Goal: Transaction & Acquisition: Purchase product/service

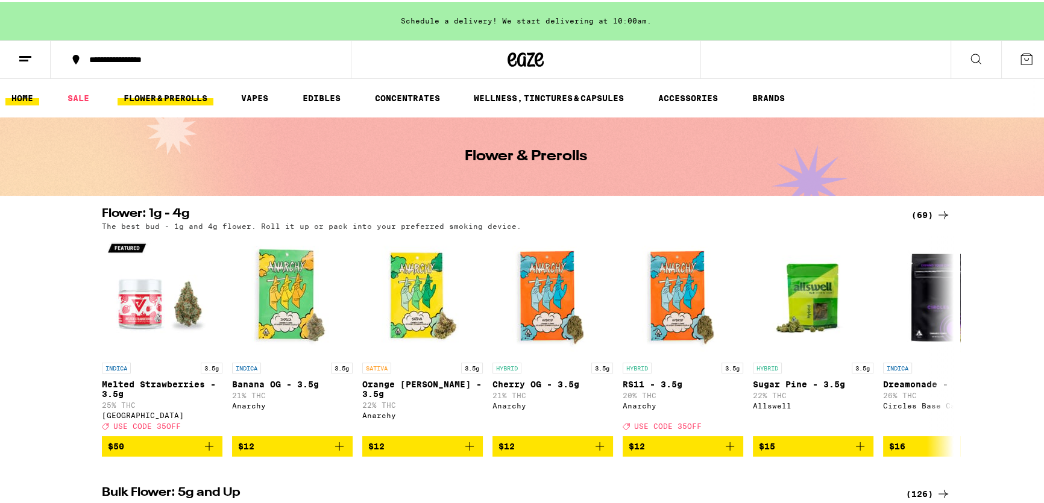
click at [24, 96] on link "HOME" at bounding box center [22, 96] width 34 height 14
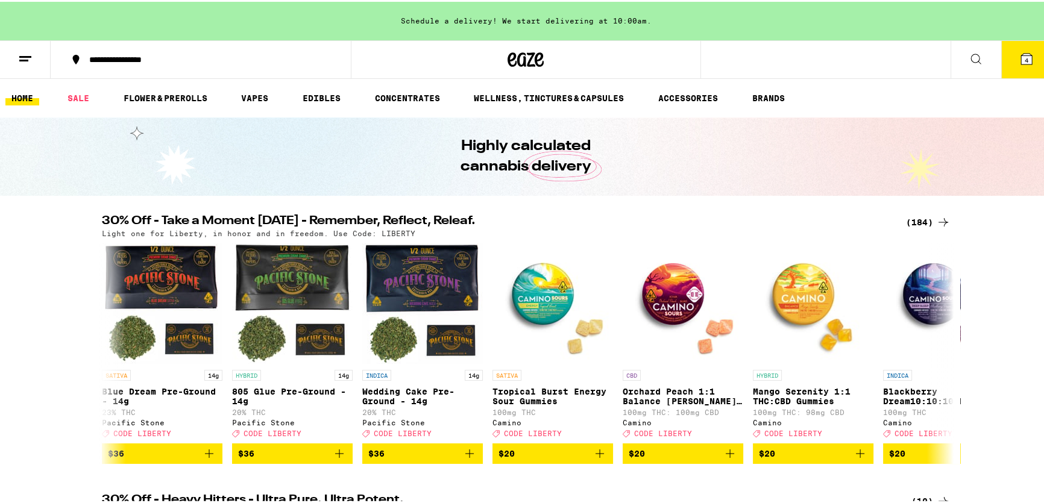
click at [1025, 55] on span "4" at bounding box center [1027, 58] width 4 height 7
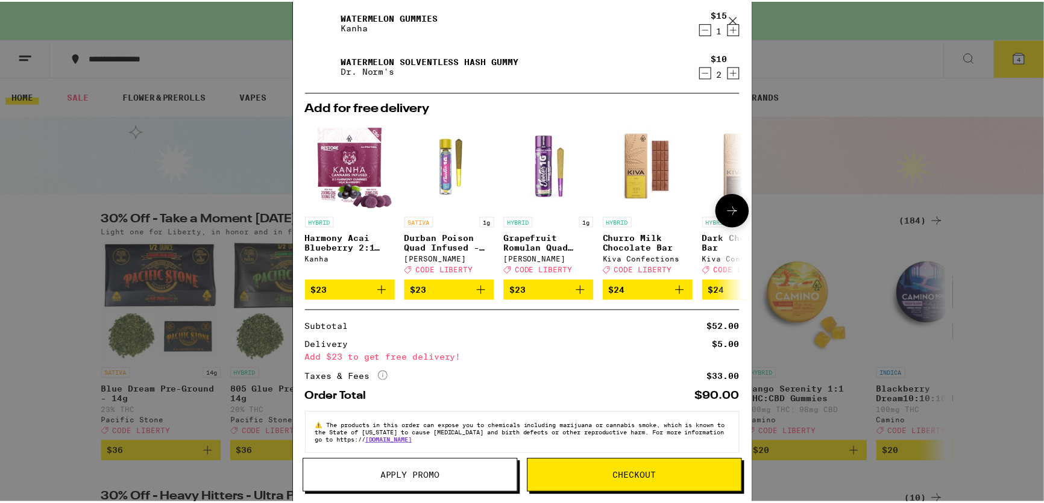
scroll to position [136, 0]
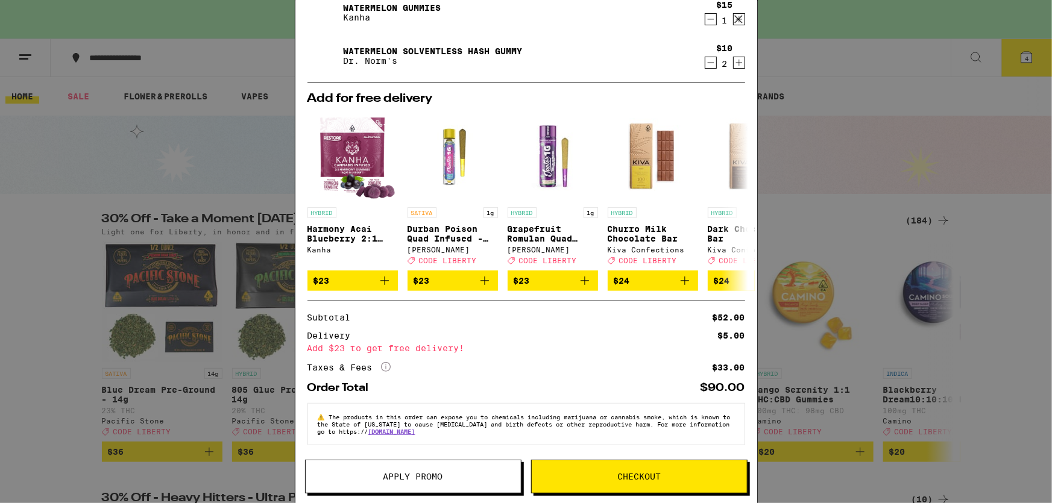
click at [410, 476] on span "Apply Promo" at bounding box center [414, 477] width 60 height 8
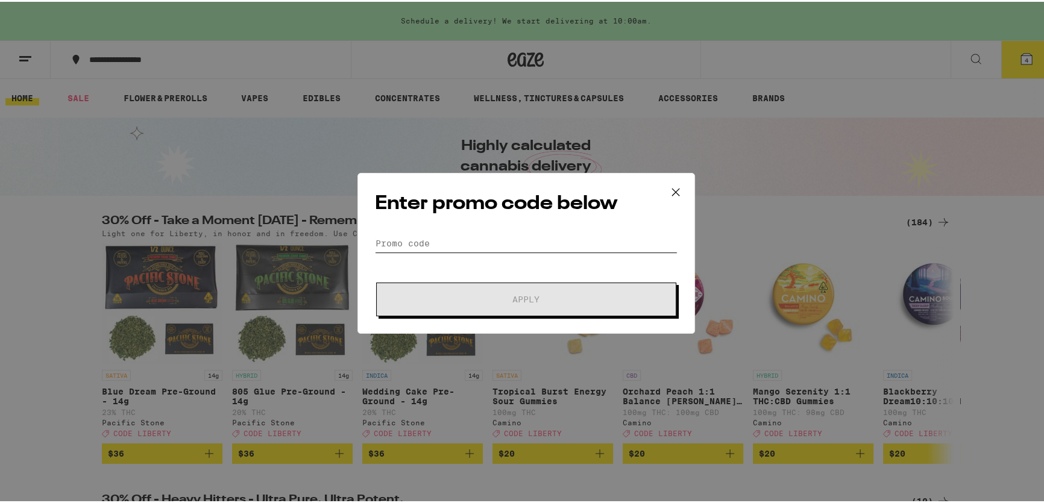
click at [471, 243] on input "Promo Code" at bounding box center [526, 242] width 303 height 18
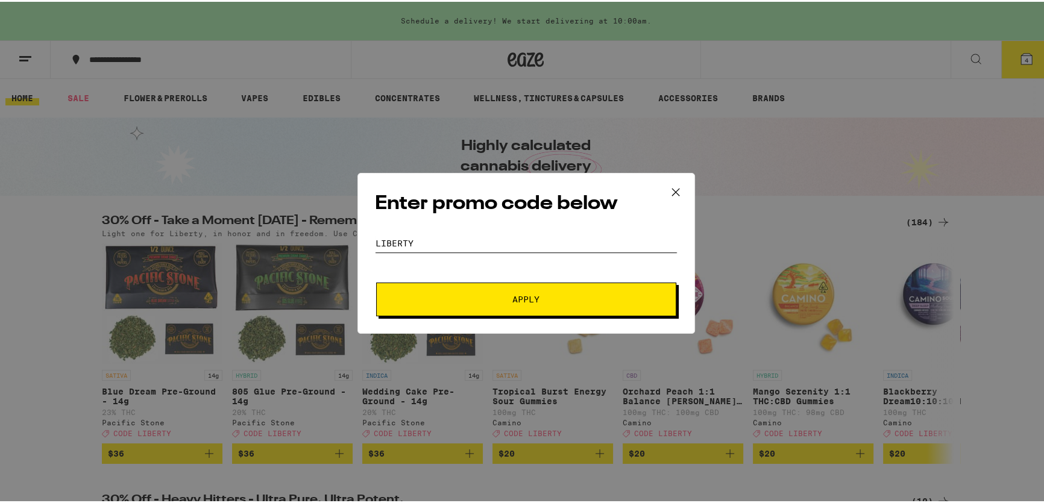
type input "LIBERTY"
click at [507, 299] on span "Apply" at bounding box center [526, 298] width 217 height 8
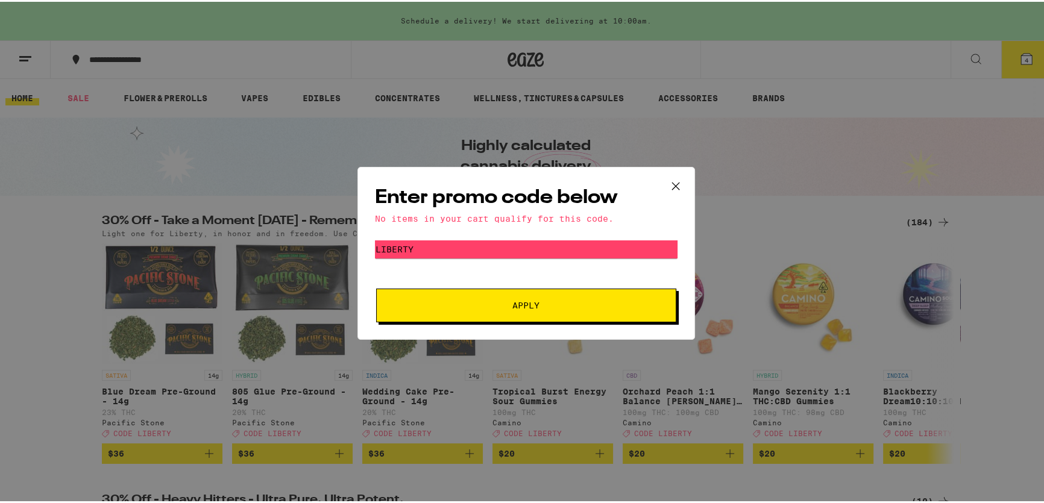
click at [672, 183] on icon at bounding box center [675, 184] width 7 height 7
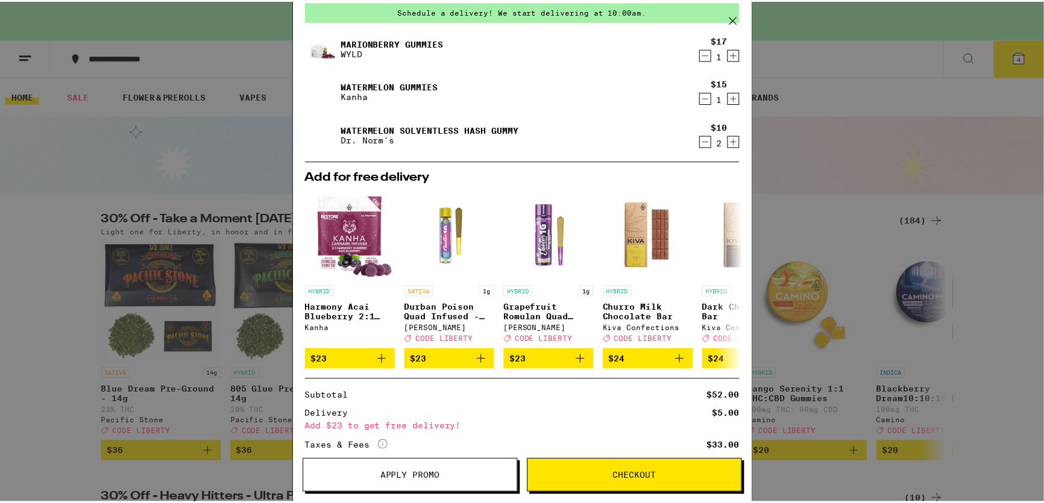
scroll to position [136, 0]
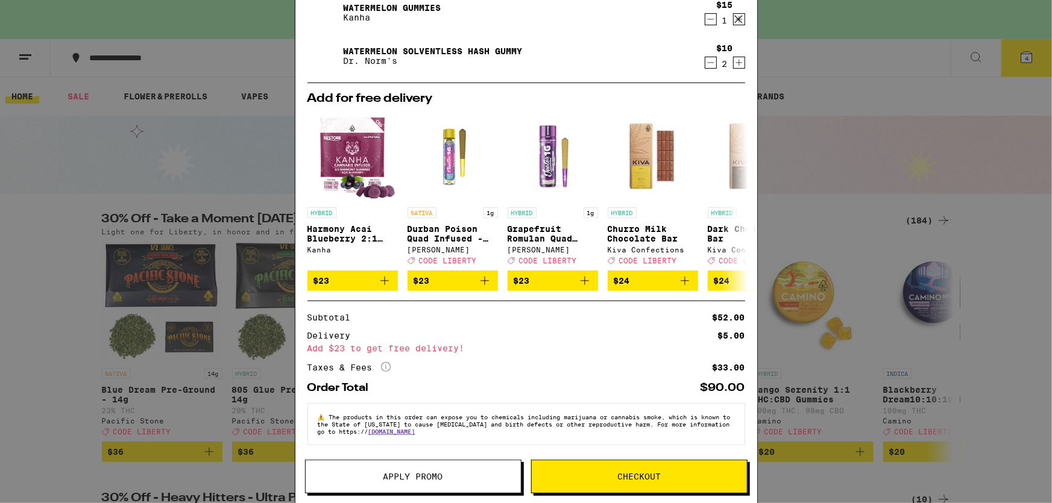
click at [628, 481] on span "Checkout" at bounding box center [638, 477] width 43 height 8
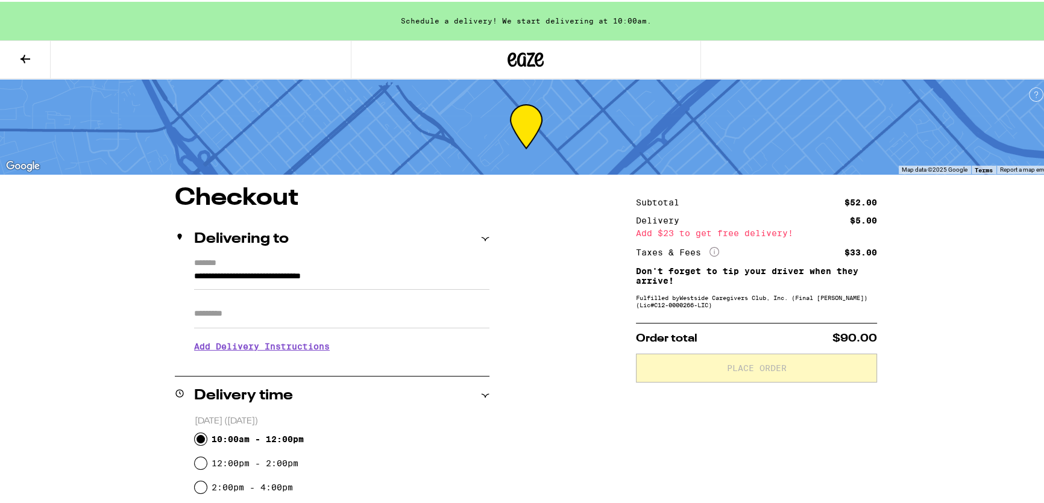
click at [199, 437] on input "10:00am - 12:00pm" at bounding box center [201, 438] width 12 height 12
radio input "true"
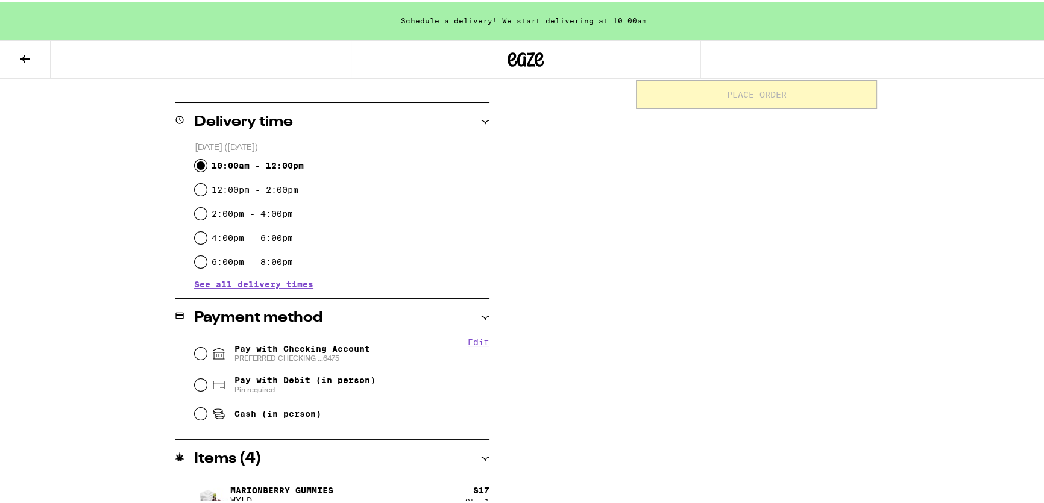
scroll to position [329, 0]
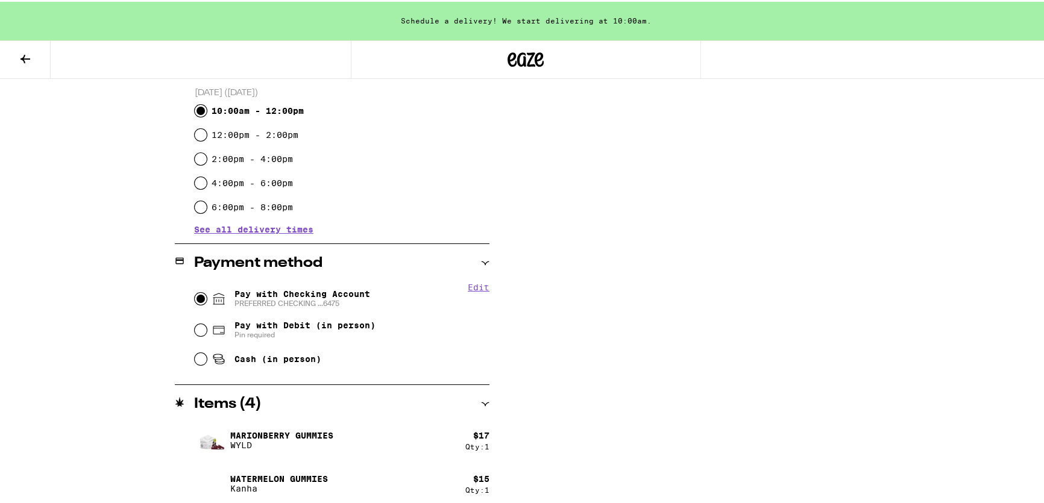
click at [200, 299] on input "Pay with Checking Account PREFERRED CHECKING ...6475" at bounding box center [201, 297] width 12 height 12
radio input "true"
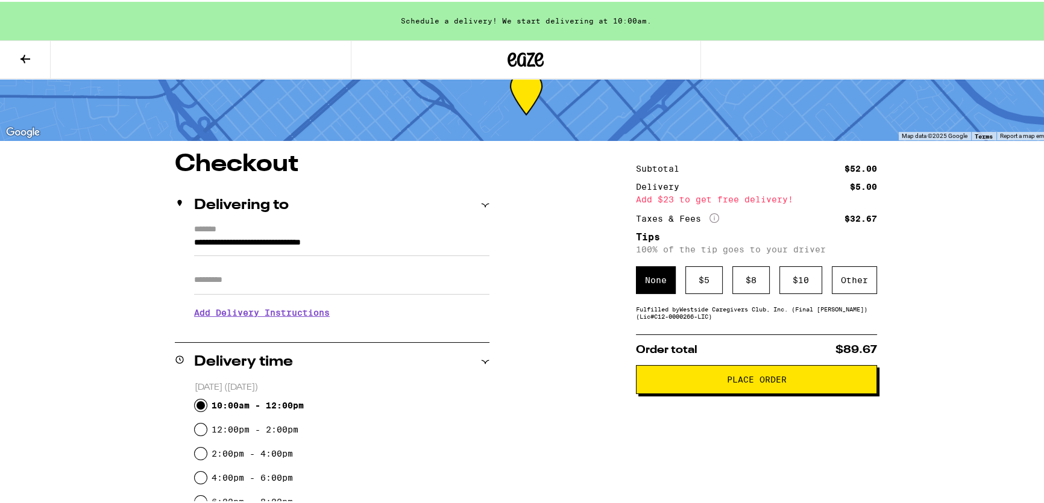
scroll to position [32, 0]
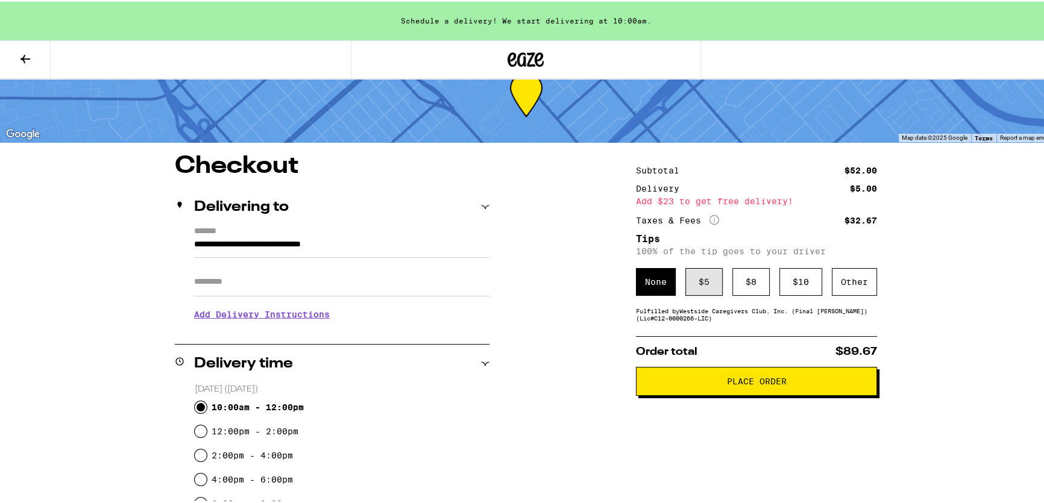
click at [698, 280] on div "$ 5" at bounding box center [704, 281] width 37 height 28
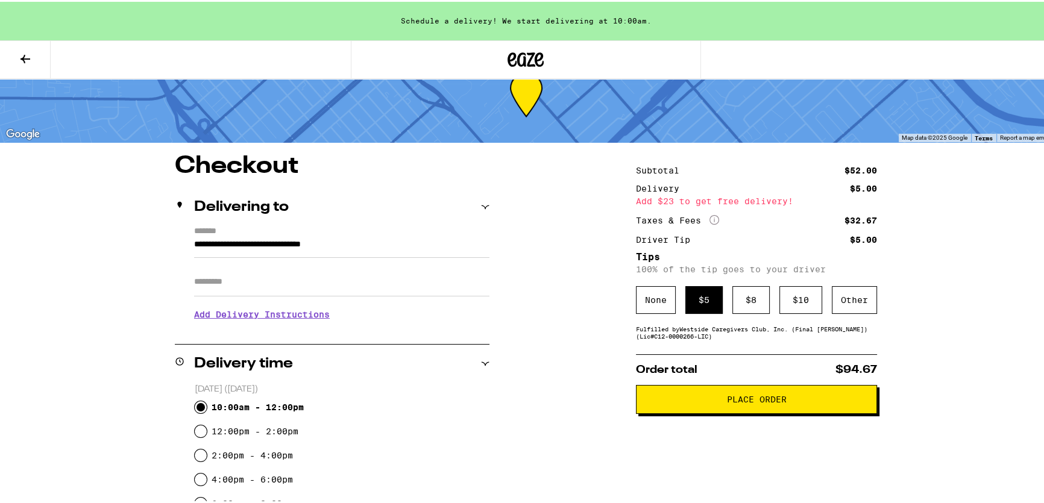
click at [739, 402] on span "Place Order" at bounding box center [757, 398] width 60 height 8
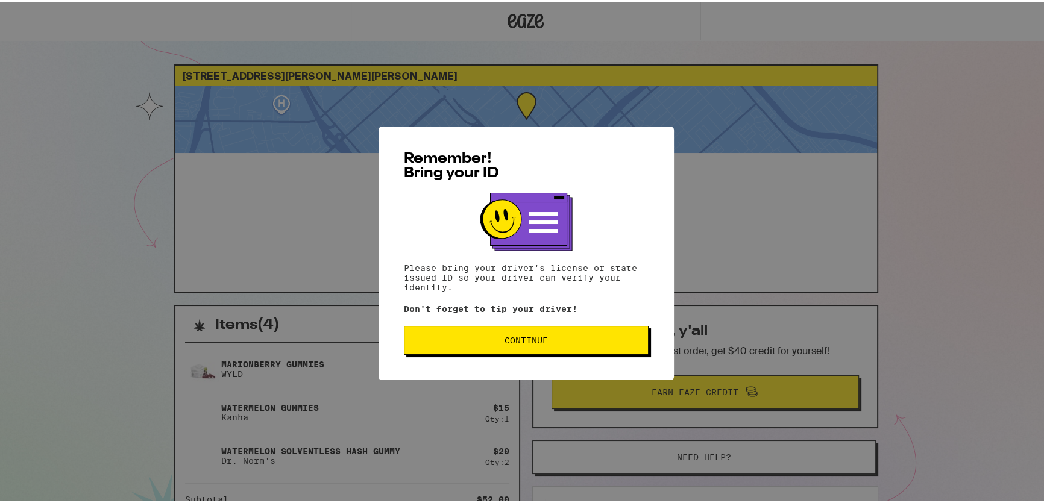
click at [524, 339] on span "Continue" at bounding box center [526, 339] width 43 height 8
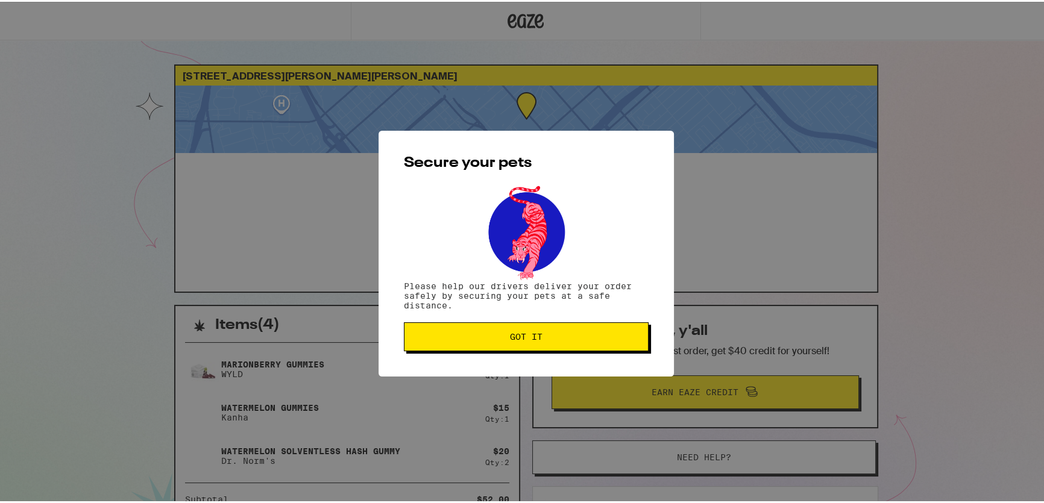
click at [515, 338] on span "Got it" at bounding box center [526, 335] width 33 height 8
